Goal: Information Seeking & Learning: Check status

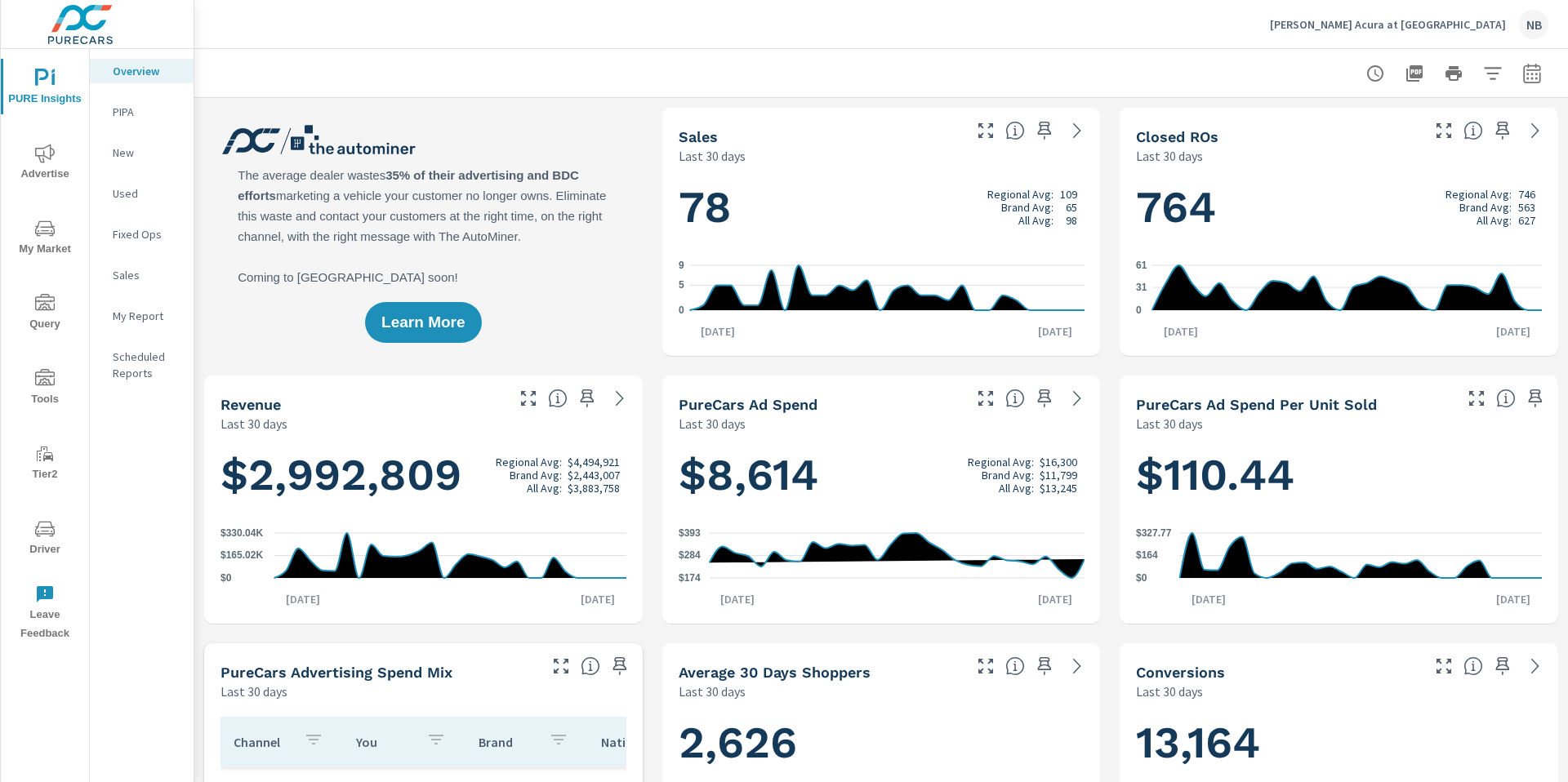
scroll to position [1, 0]
click at [35, 160] on icon "nav menu" at bounding box center [45, 154] width 20 height 20
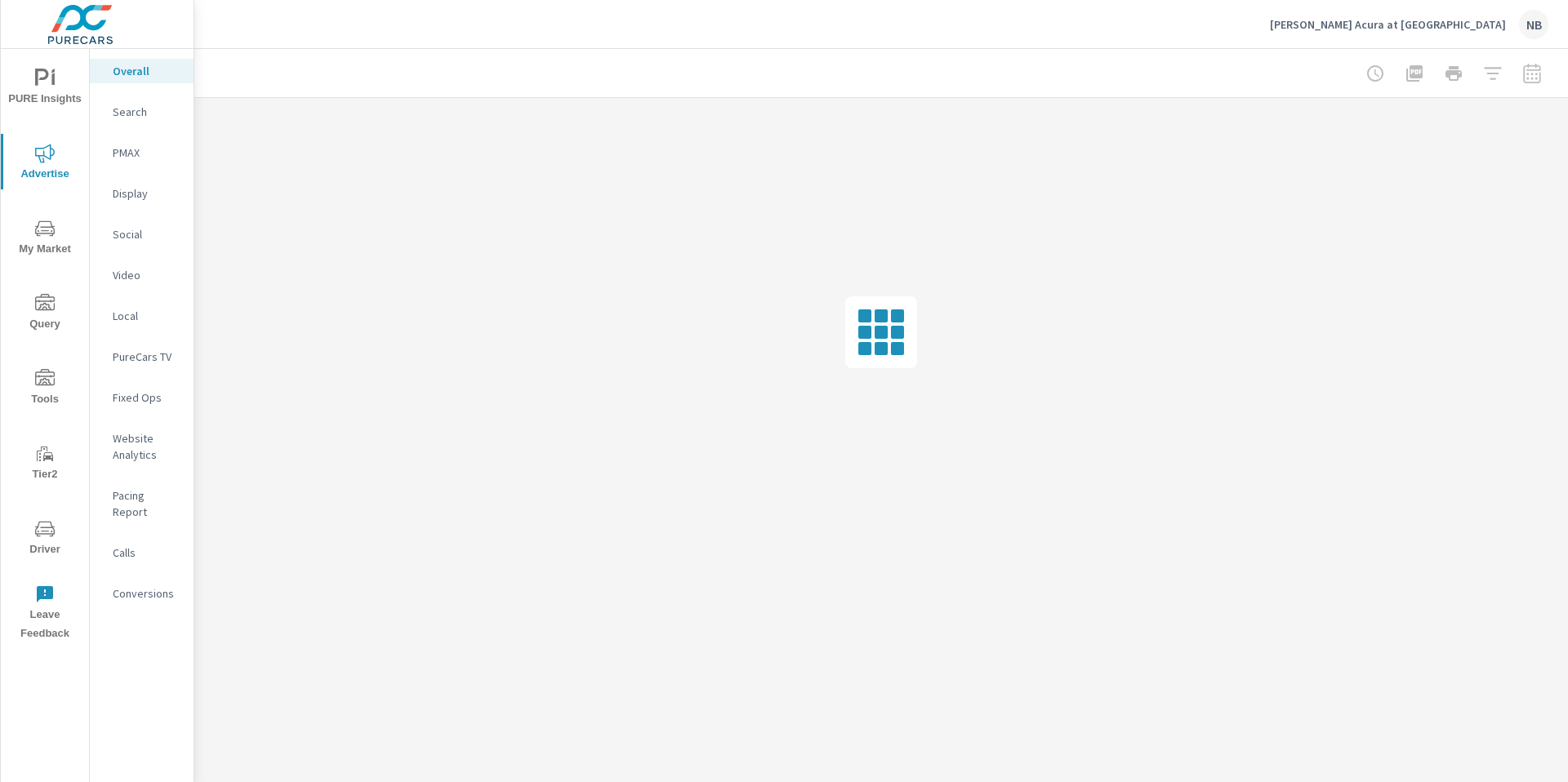
click at [147, 229] on p "Social" at bounding box center [147, 234] width 68 height 16
click at [128, 71] on p "Overall" at bounding box center [147, 71] width 68 height 16
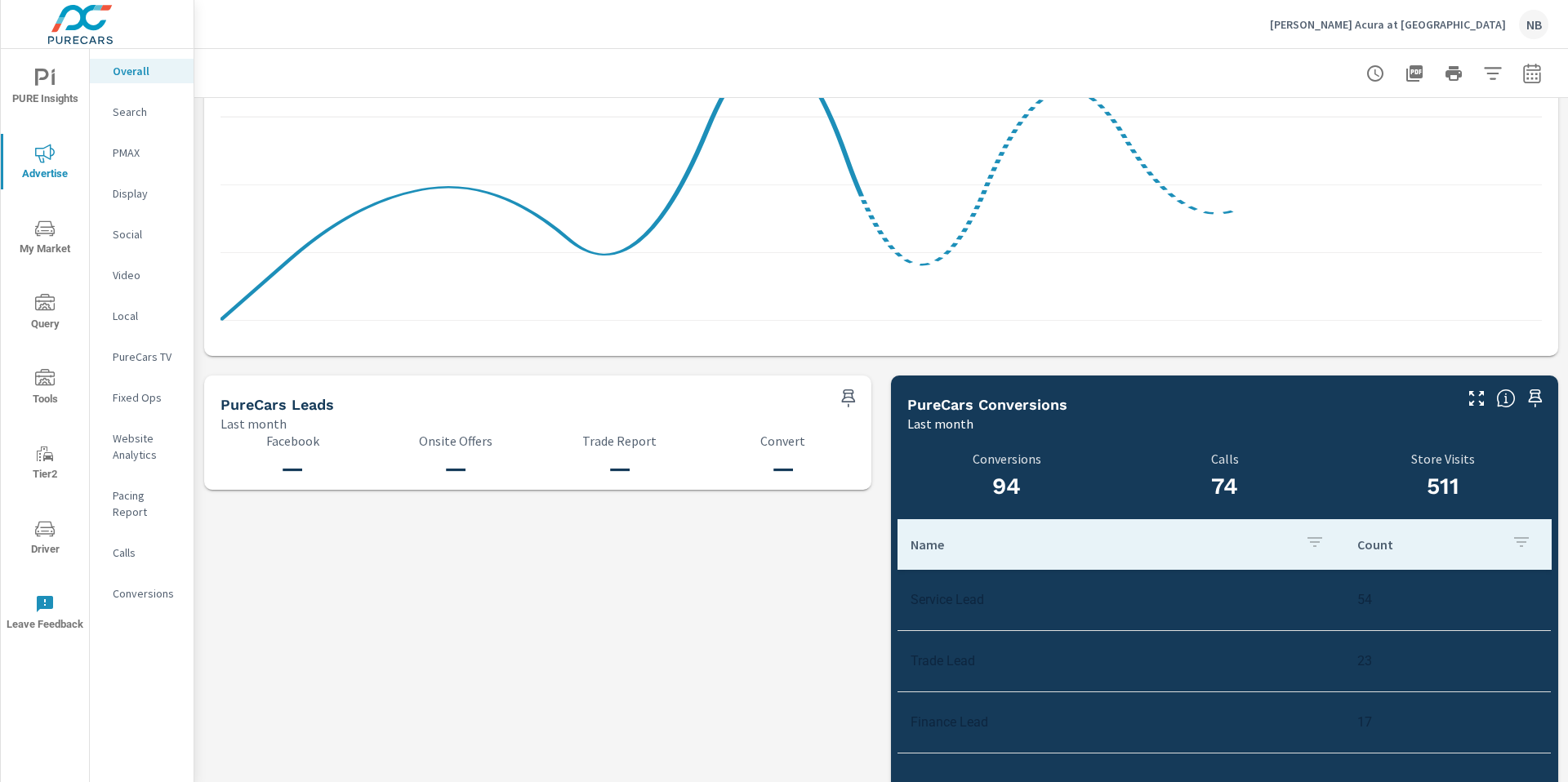
scroll to position [1593, 0]
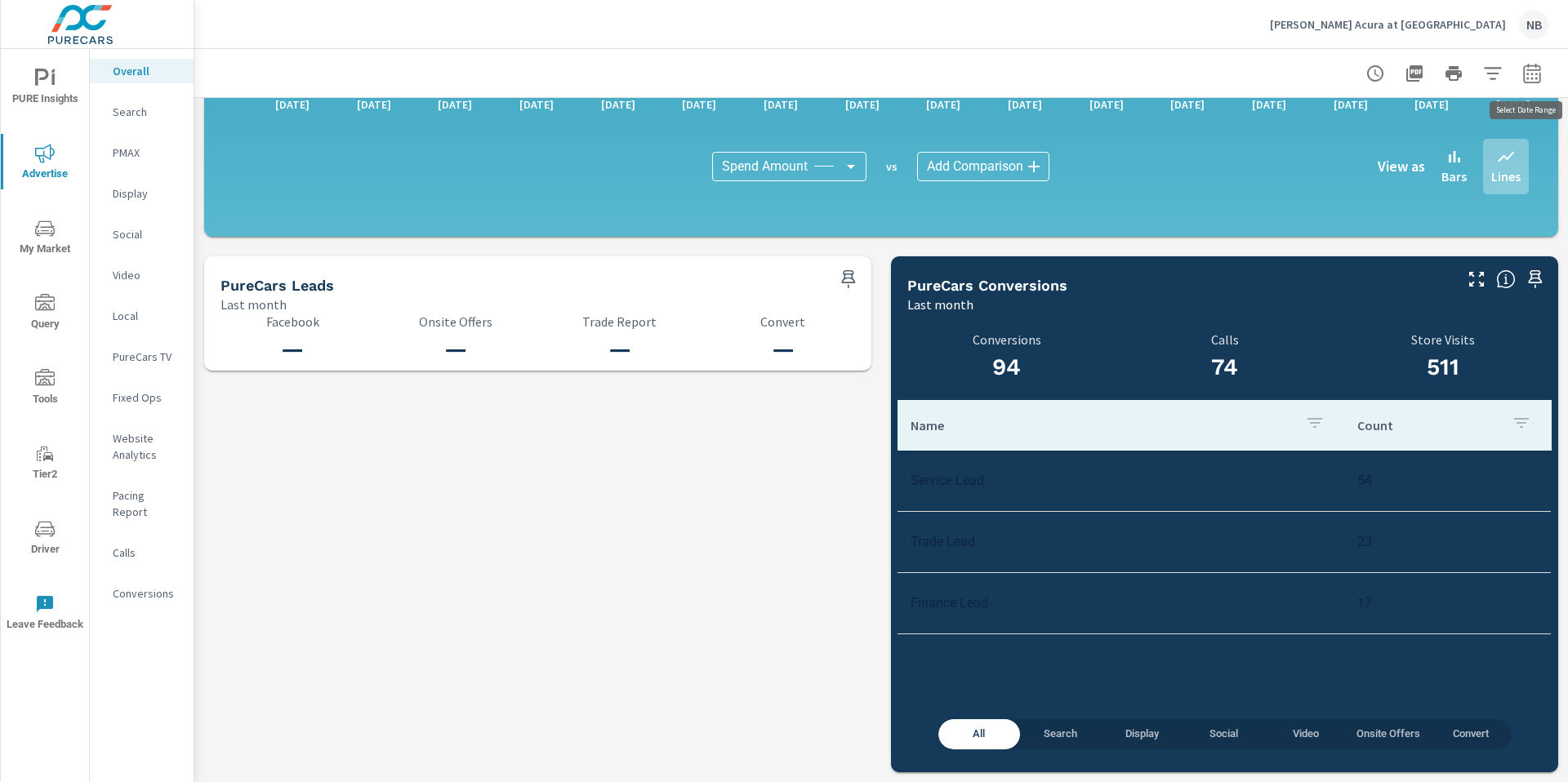
click at [1531, 75] on icon "button" at bounding box center [1532, 74] width 20 height 20
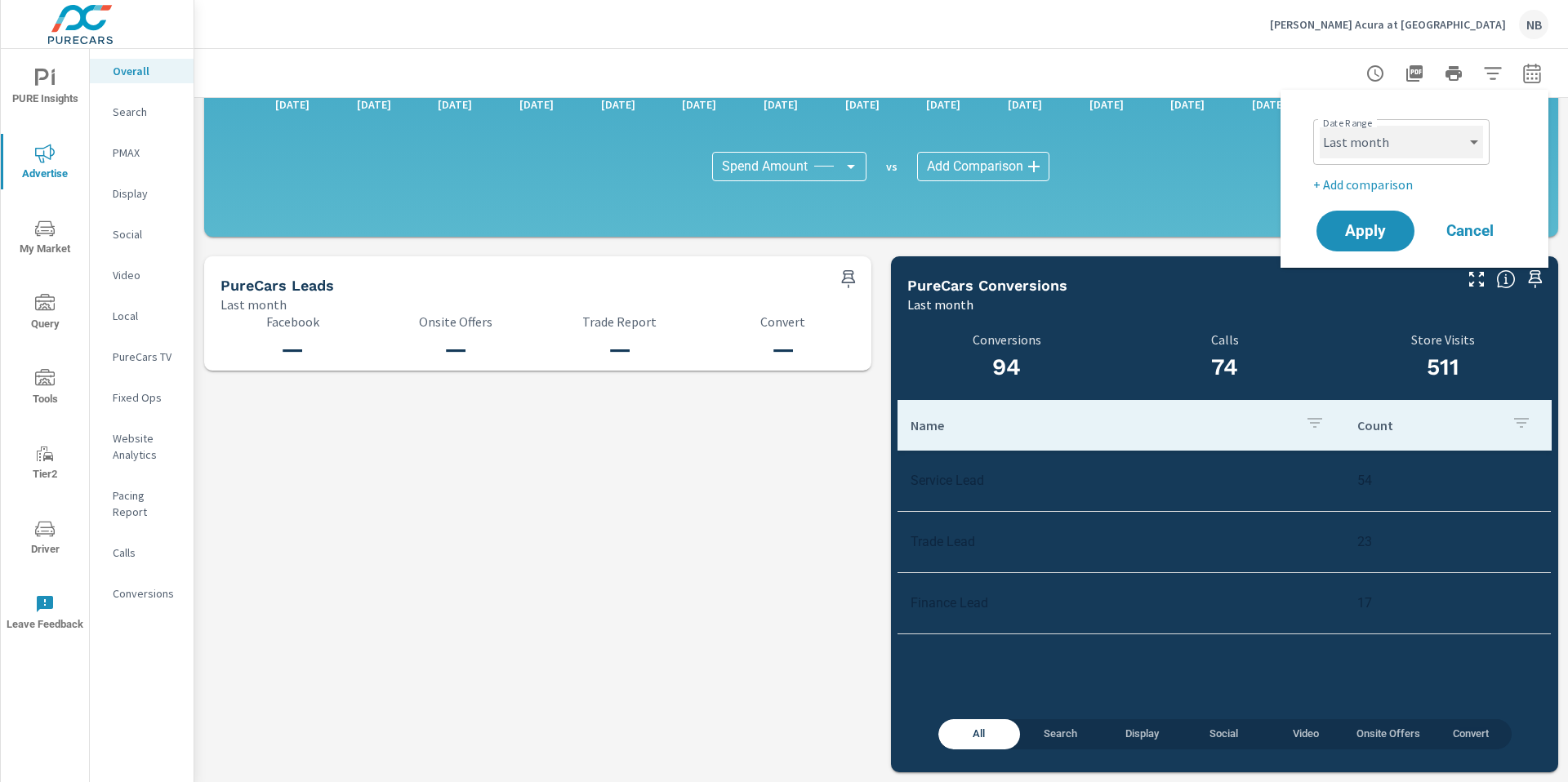
click at [1408, 146] on select "Custom [DATE] Last week Last 7 days Last 14 days Last 30 days Last 45 days Last…" at bounding box center [1401, 142] width 163 height 33
select select "custom"
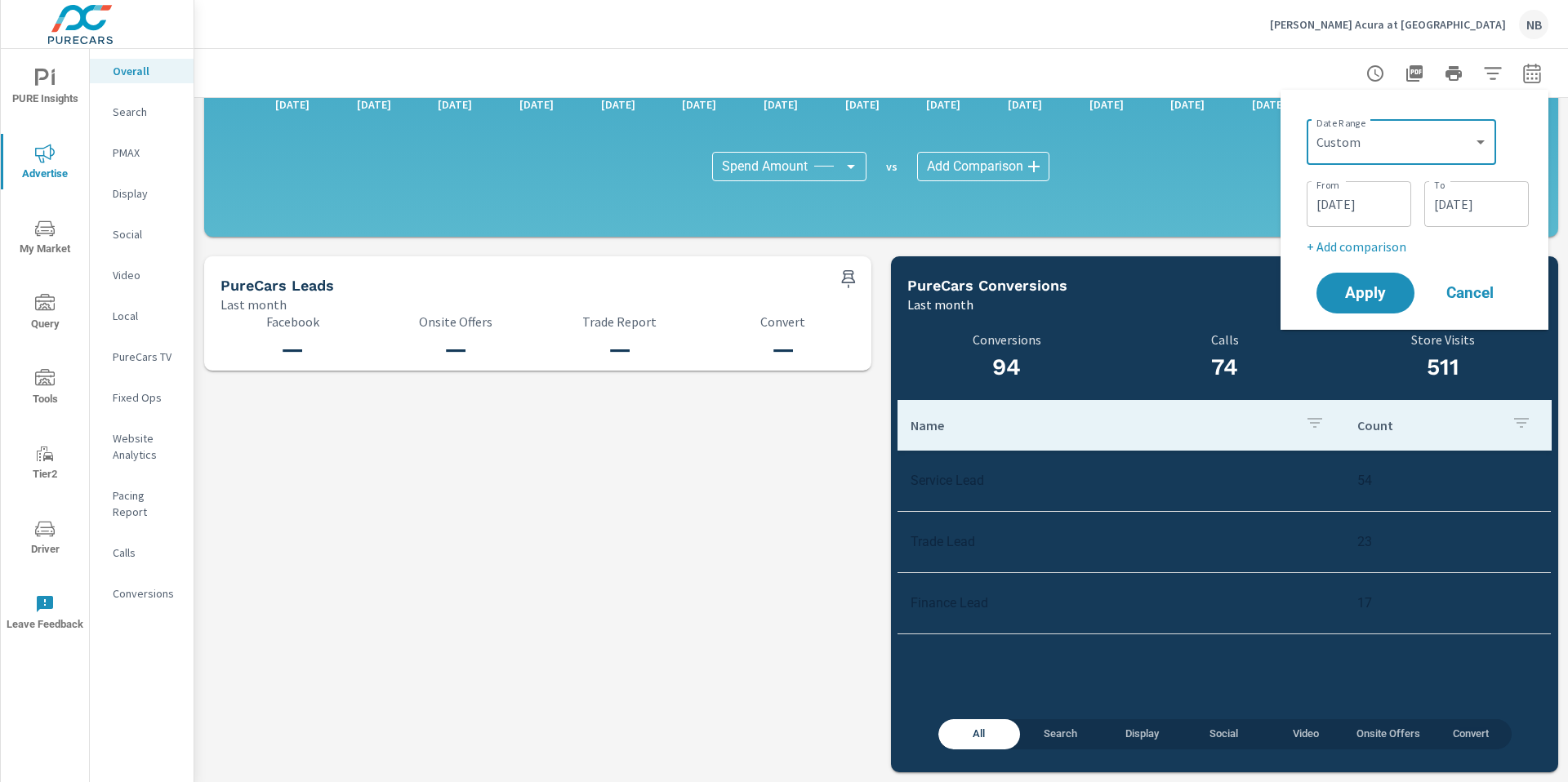
click at [1380, 195] on input "[DATE]" at bounding box center [1359, 204] width 92 height 33
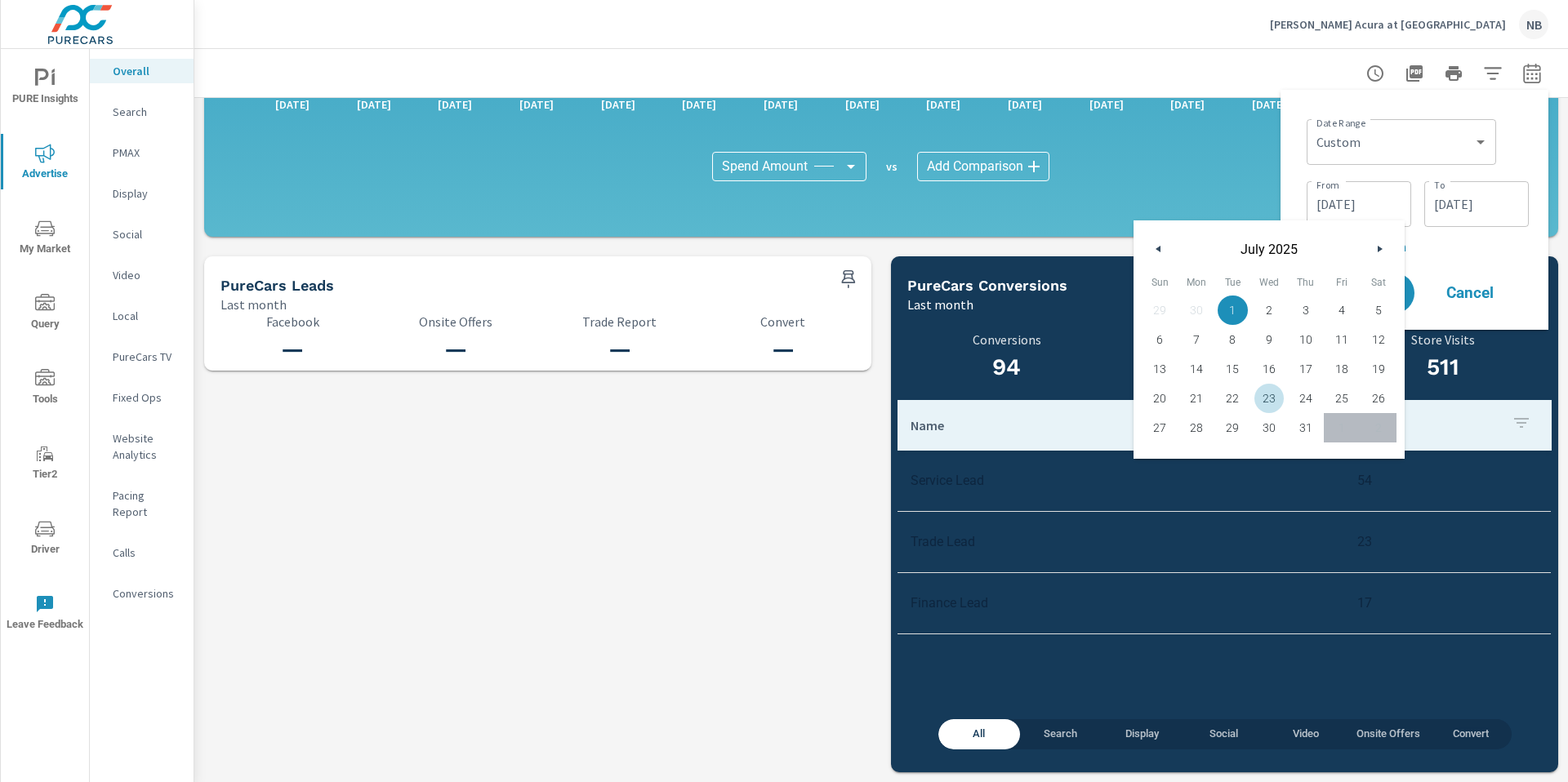
click at [1272, 403] on span "23" at bounding box center [1269, 399] width 37 height 21
type input "[DATE]"
click at [1383, 250] on icon "button" at bounding box center [1381, 249] width 8 height 7
click at [1380, 251] on icon "button" at bounding box center [1381, 249] width 8 height 7
click at [1454, 203] on input "[DATE]" at bounding box center [1476, 204] width 92 height 33
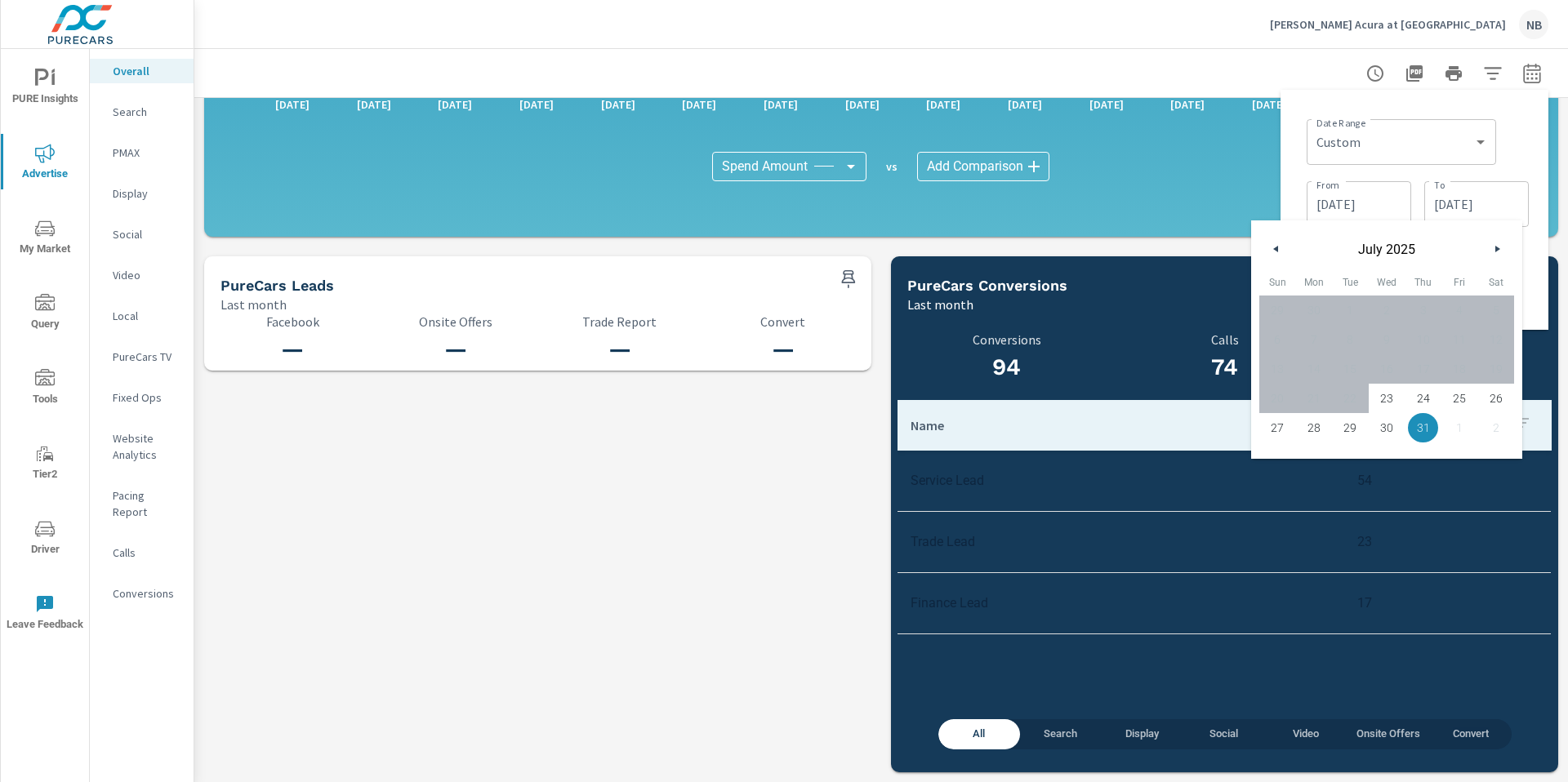
click at [1495, 246] on icon "button" at bounding box center [1499, 249] width 8 height 7
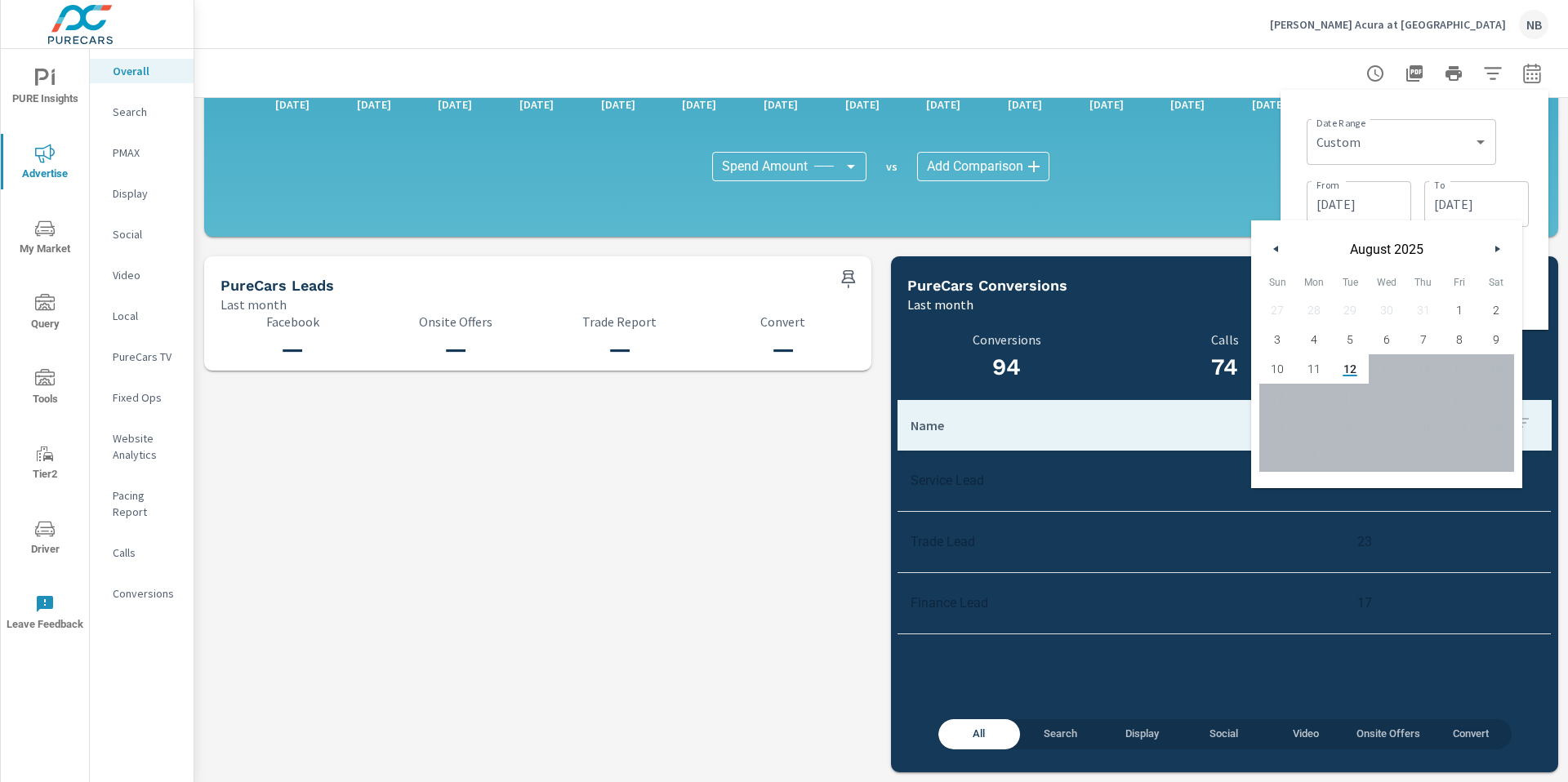
click at [1317, 369] on span "11" at bounding box center [1314, 369] width 37 height 21
type input "[DATE]"
click at [1529, 133] on div "Date Range Custom [DATE] Last week Last 7 days Last 14 days Last 30 days Last 4…" at bounding box center [1414, 210] width 242 height 214
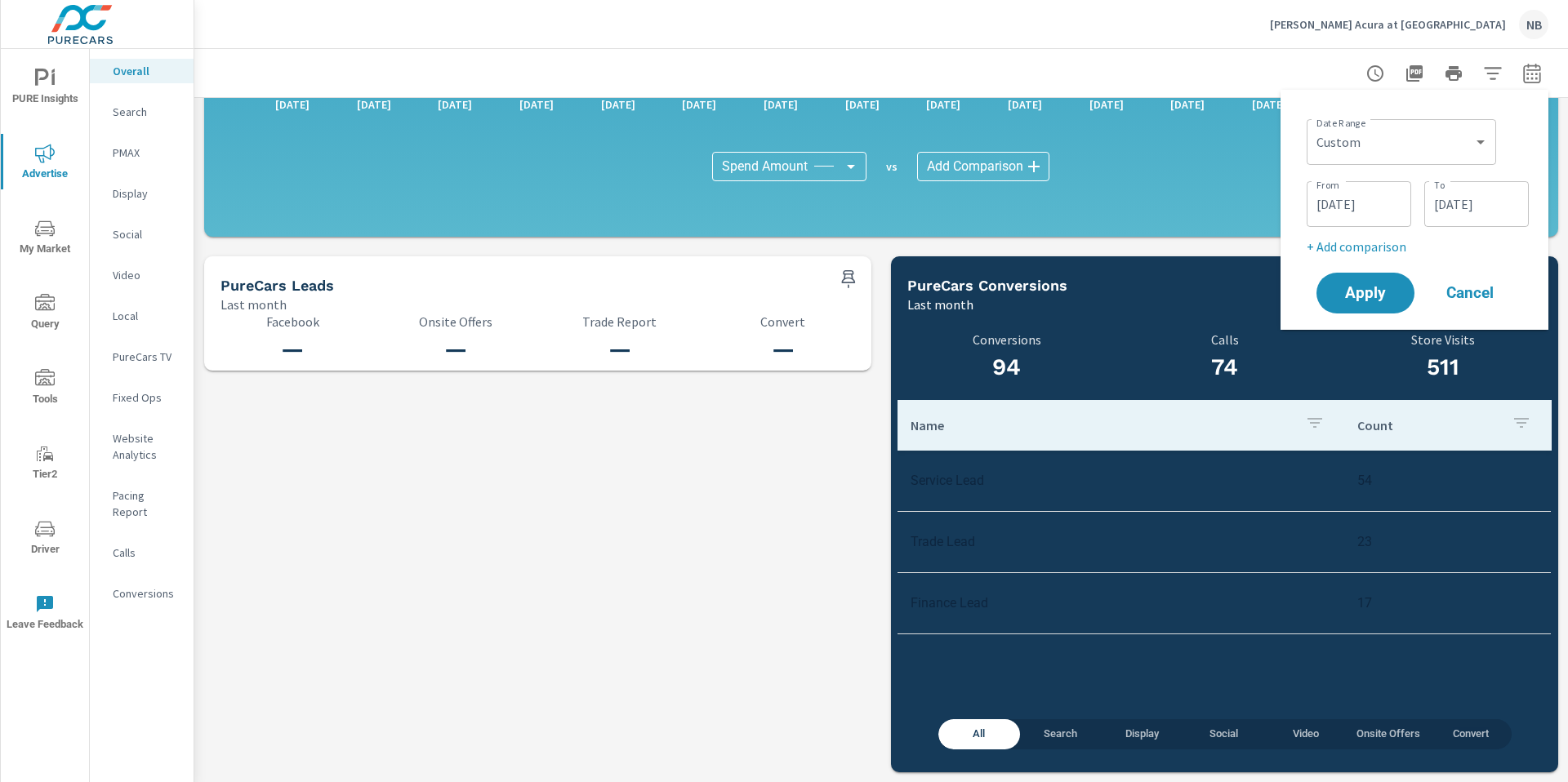
click at [1372, 248] on p "+ Add comparison" at bounding box center [1417, 246] width 222 height 20
select select "Previous period"
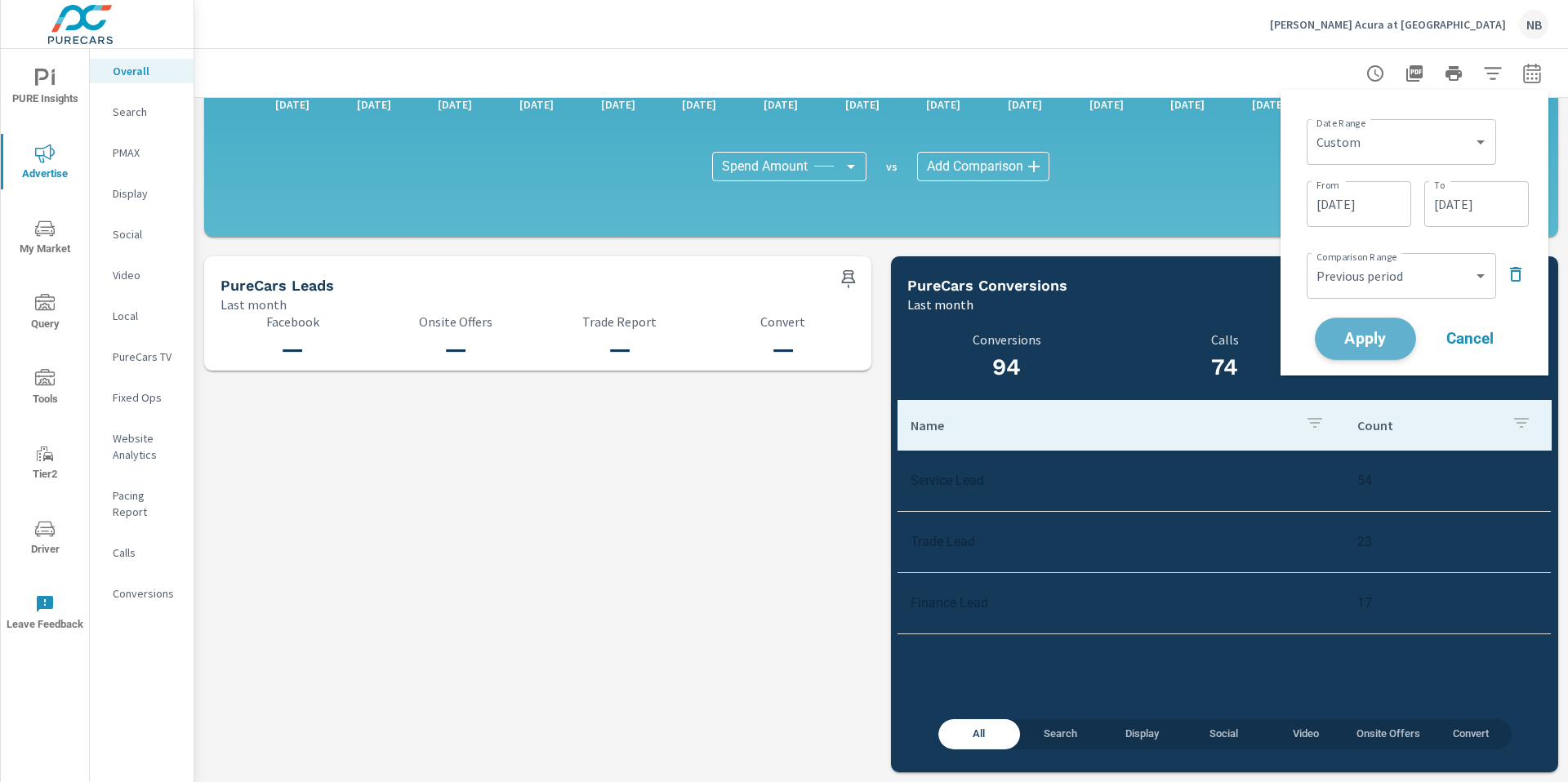
drag, startPoint x: 1365, startPoint y: 350, endPoint x: 1402, endPoint y: 350, distance: 37.0
click at [1366, 350] on button "Apply" at bounding box center [1366, 339] width 102 height 43
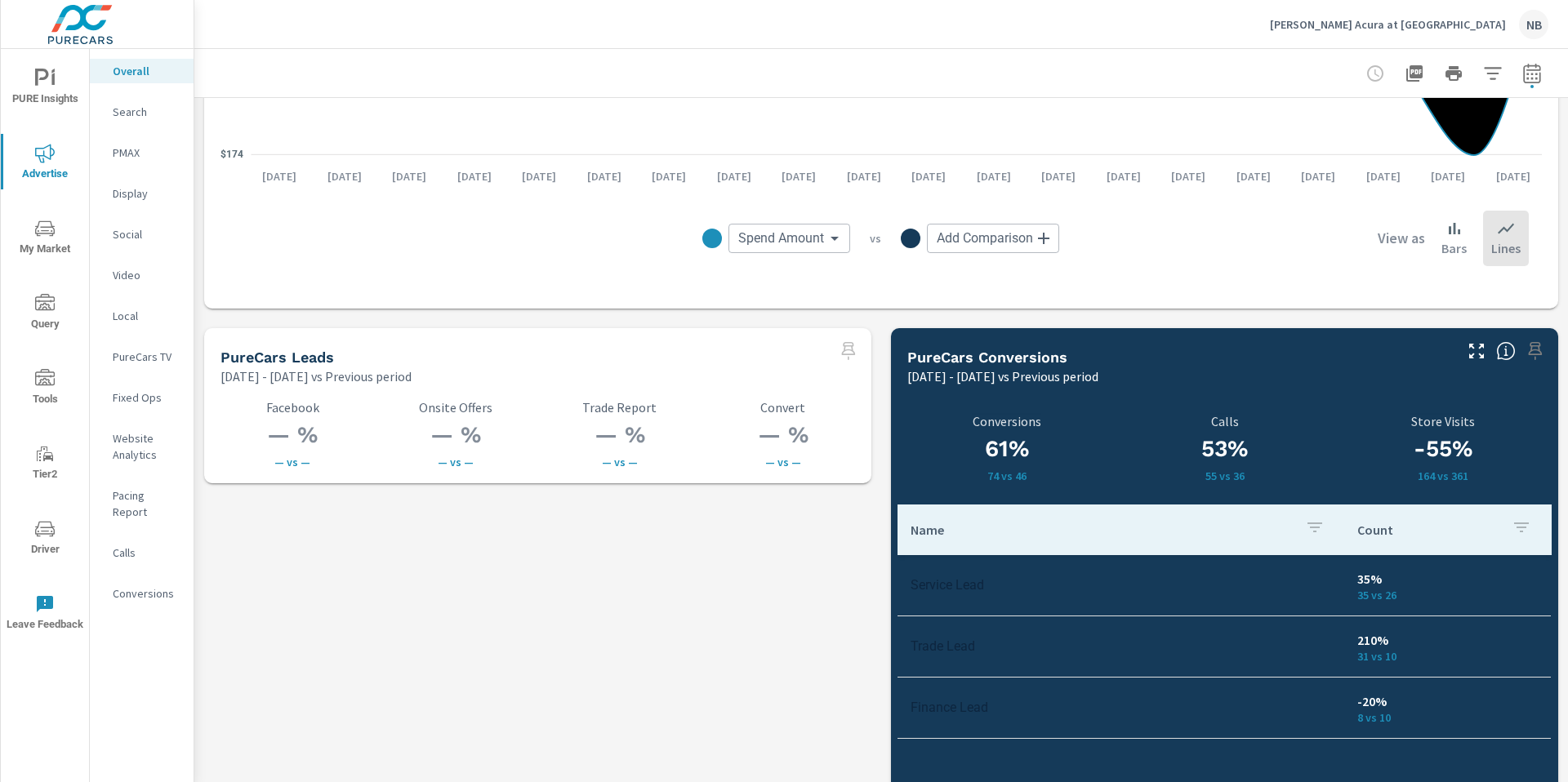
scroll to position [2286, 0]
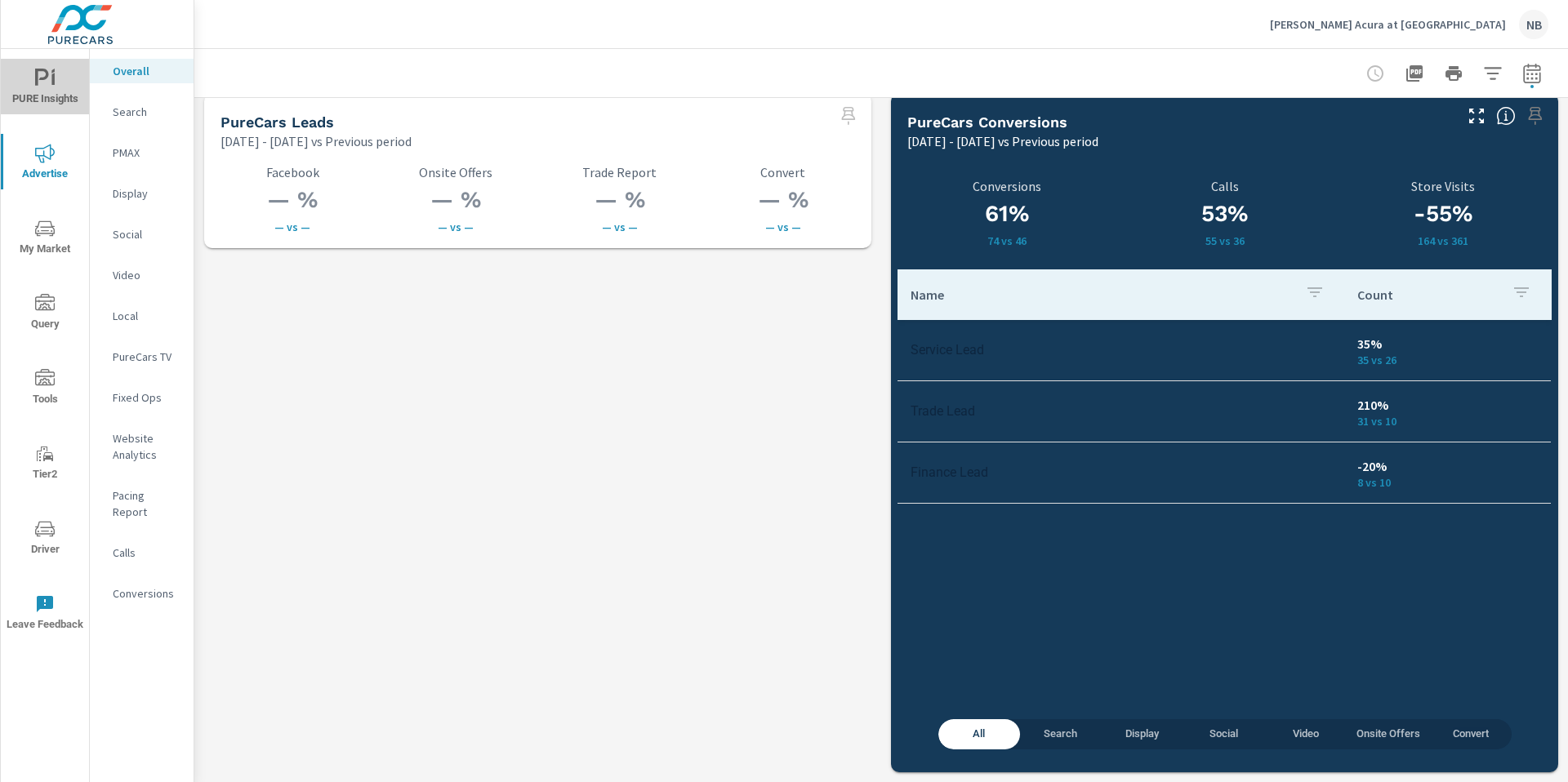
click at [49, 84] on icon "nav menu" at bounding box center [45, 79] width 20 height 20
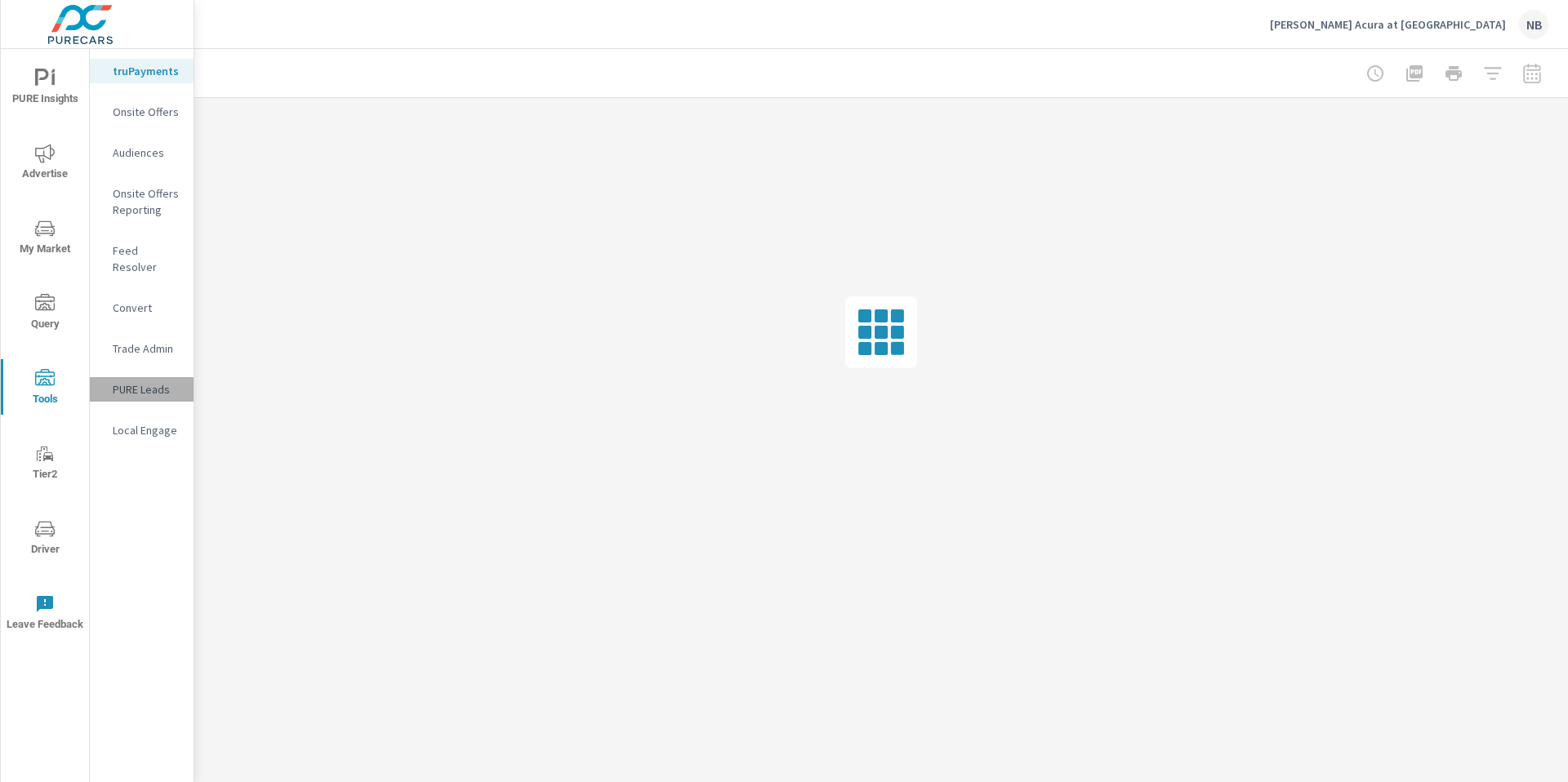
click at [143, 383] on div "PURE Leads" at bounding box center [142, 390] width 104 height 25
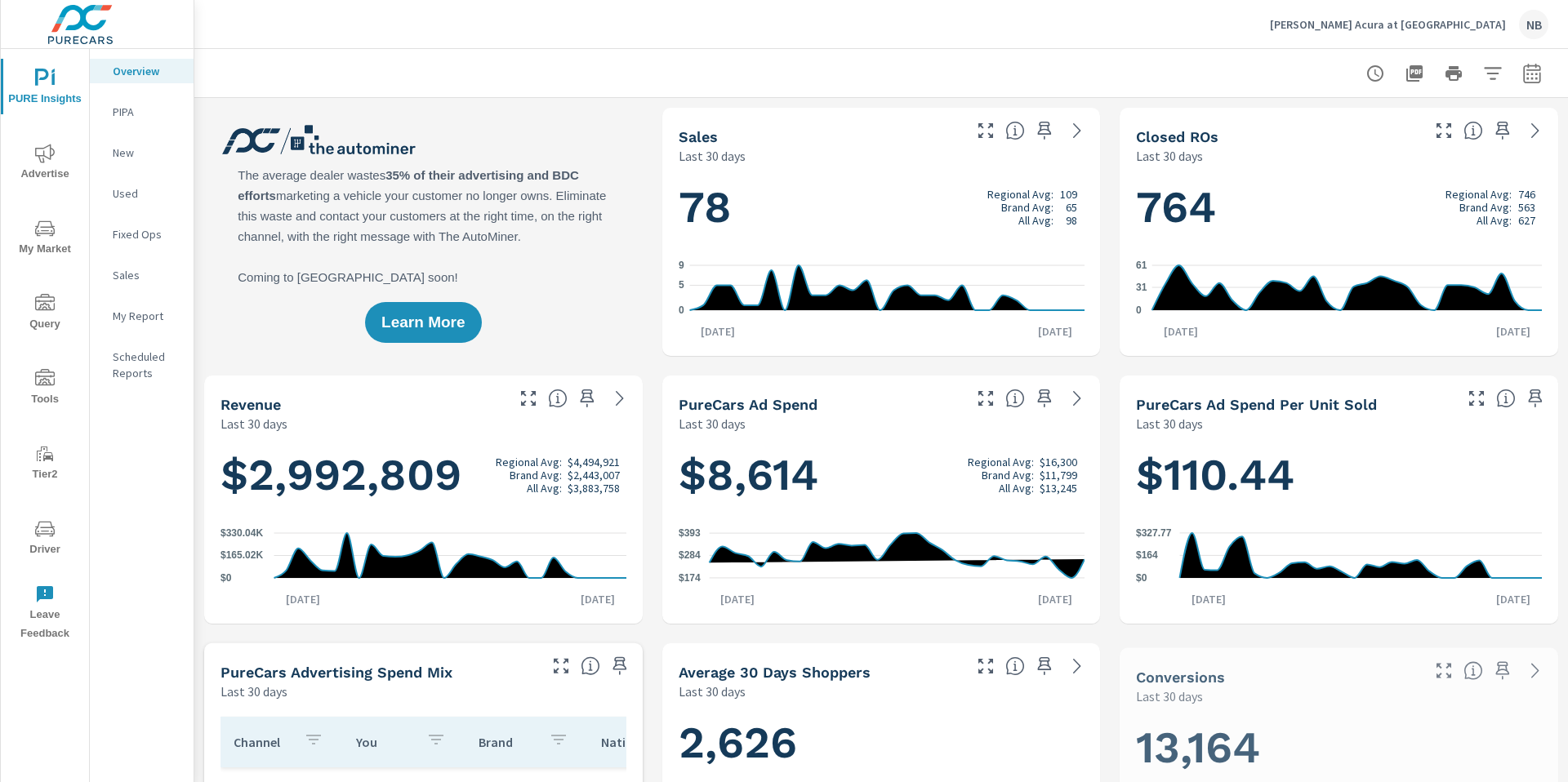
scroll to position [1, 0]
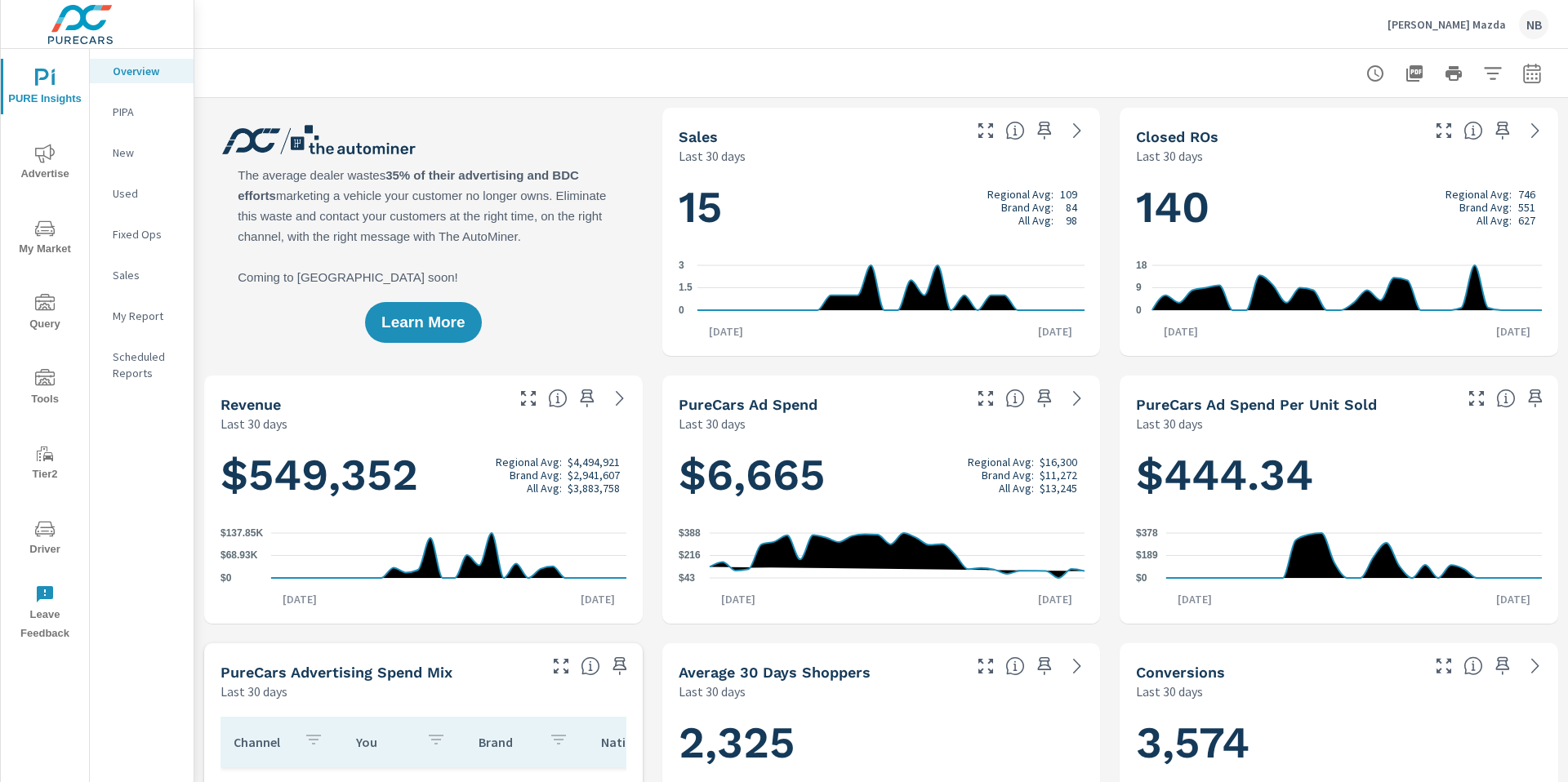
scroll to position [510, 0]
click at [52, 528] on icon "nav menu" at bounding box center [45, 529] width 20 height 20
